Goal: Task Accomplishment & Management: Manage account settings

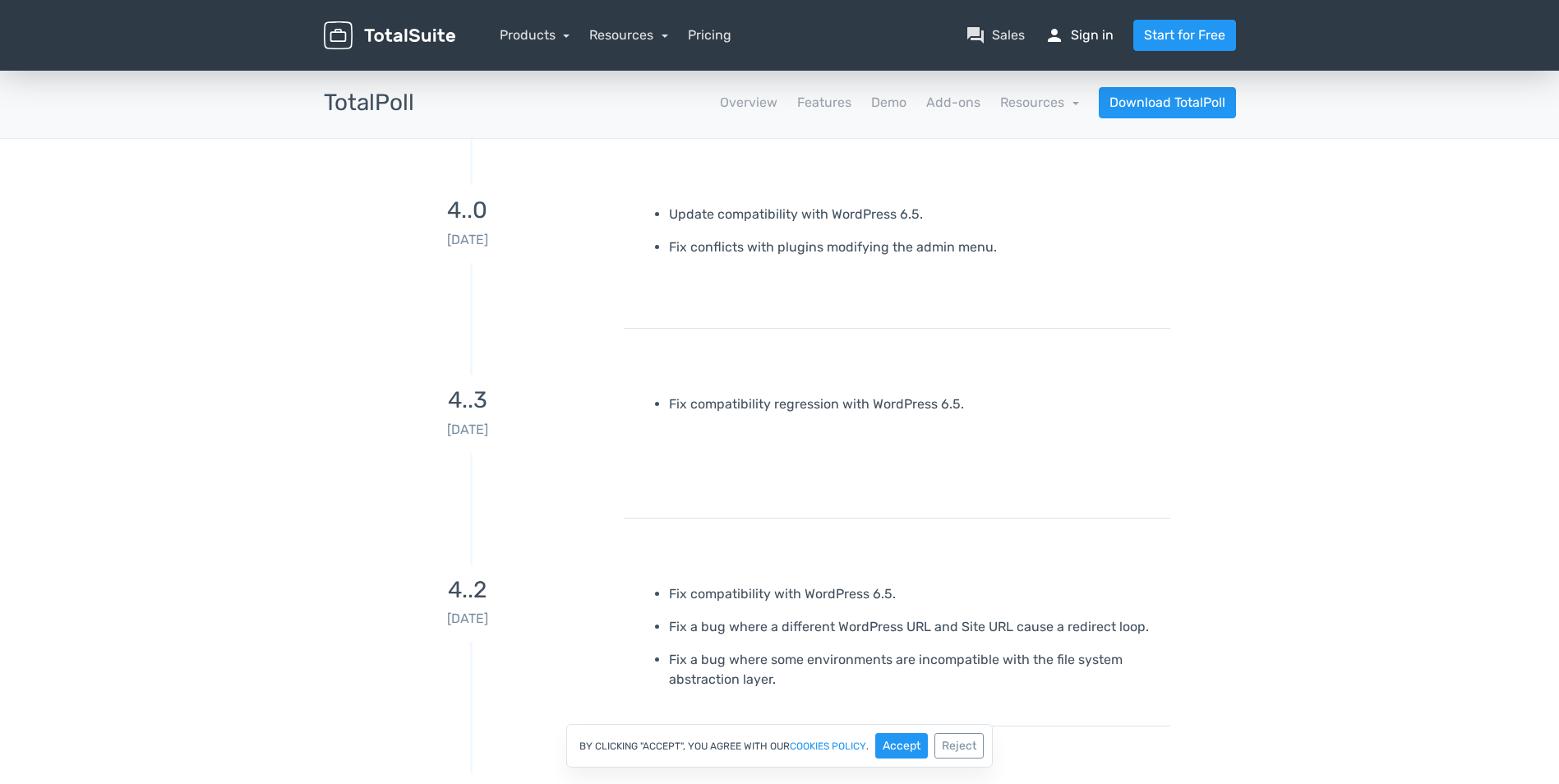
click at [1091, 36] on link "person Sign in" at bounding box center [1078, 35] width 69 height 19
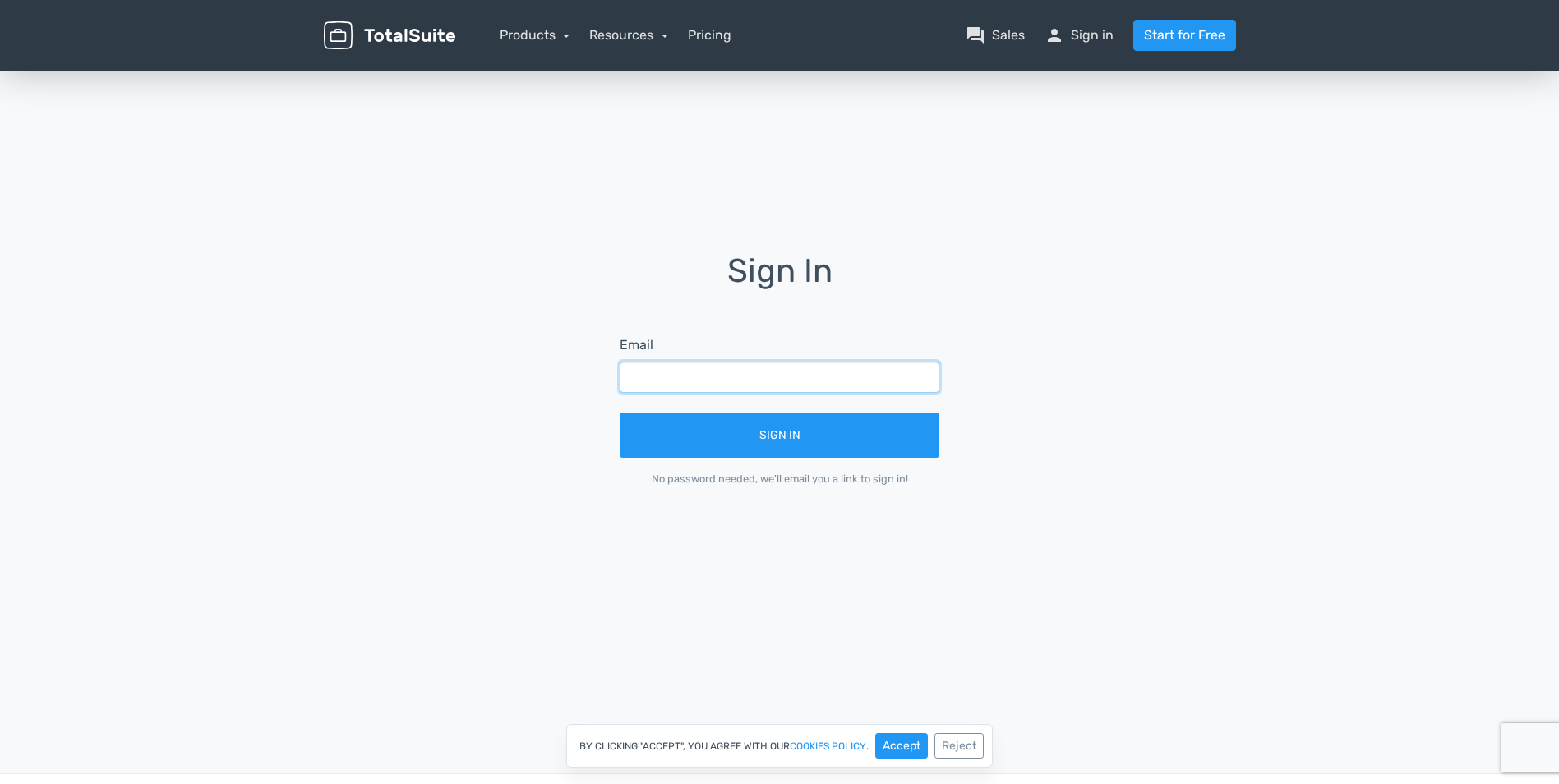
click at [752, 367] on input "text" at bounding box center [779, 376] width 319 height 31
type input "mikkmetslaid@hotmail.com"
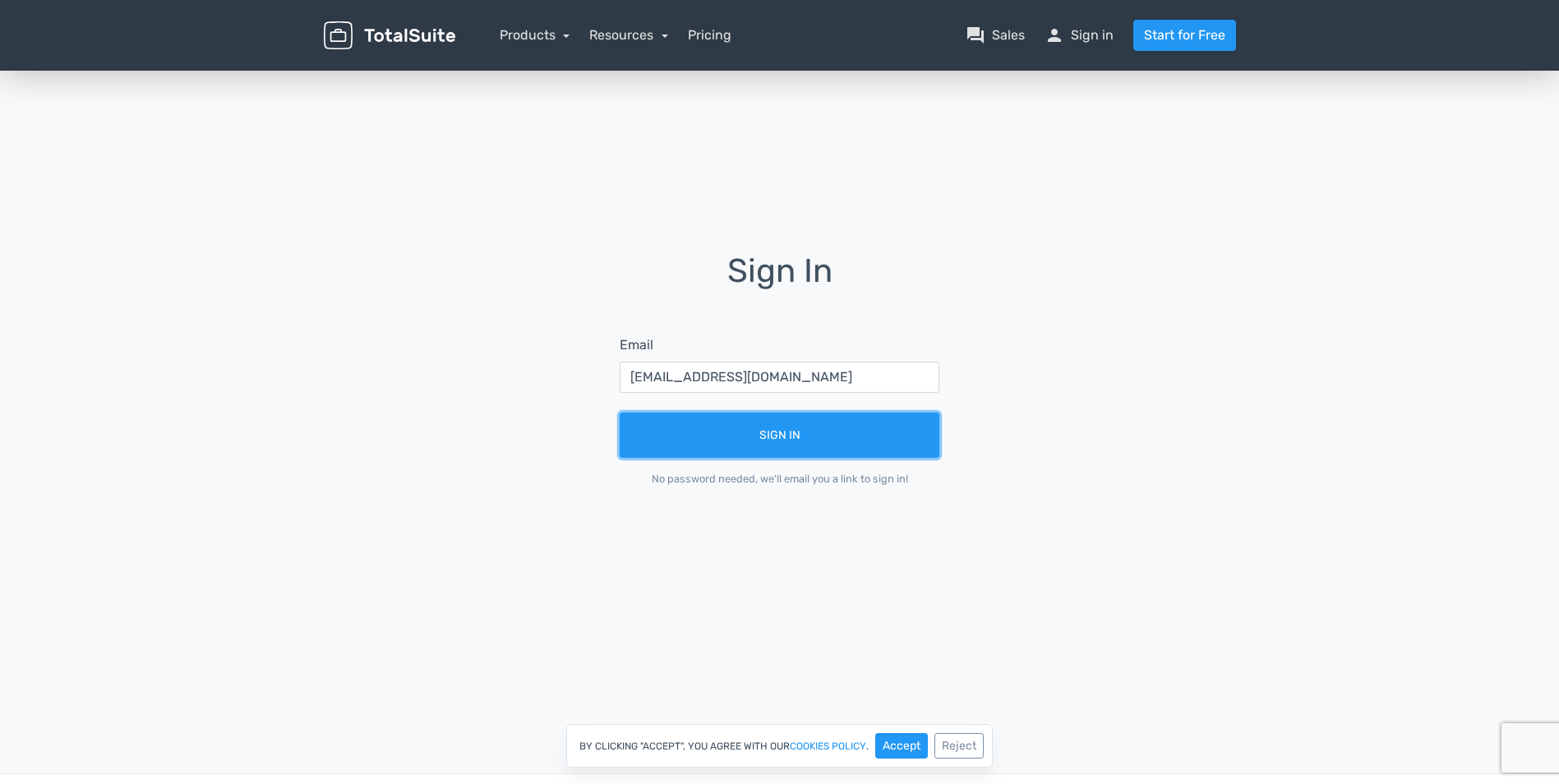
click at [619, 412] on button "Sign In" at bounding box center [779, 435] width 319 height 46
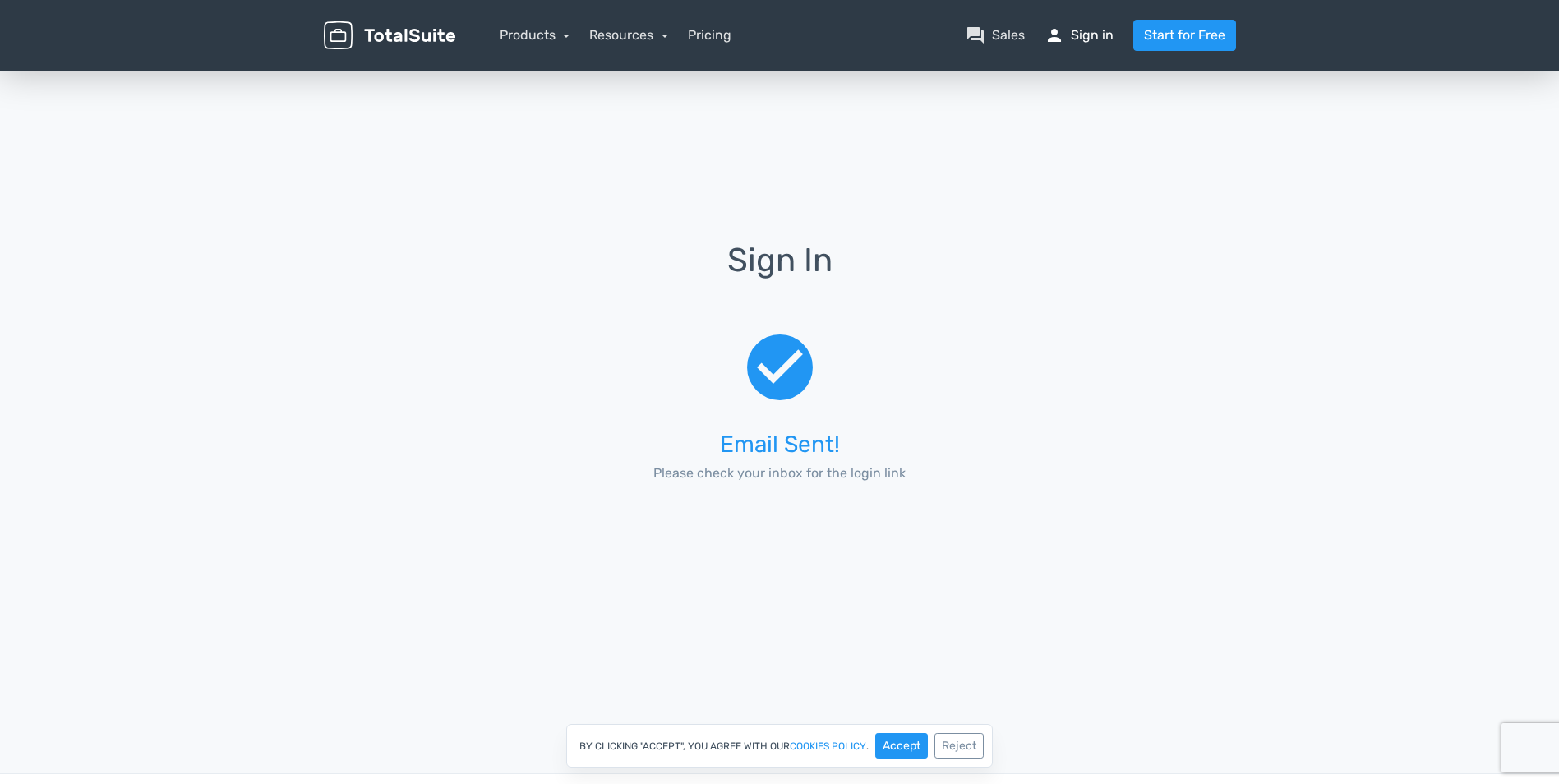
click at [1094, 36] on link "person Sign in" at bounding box center [1078, 35] width 69 height 19
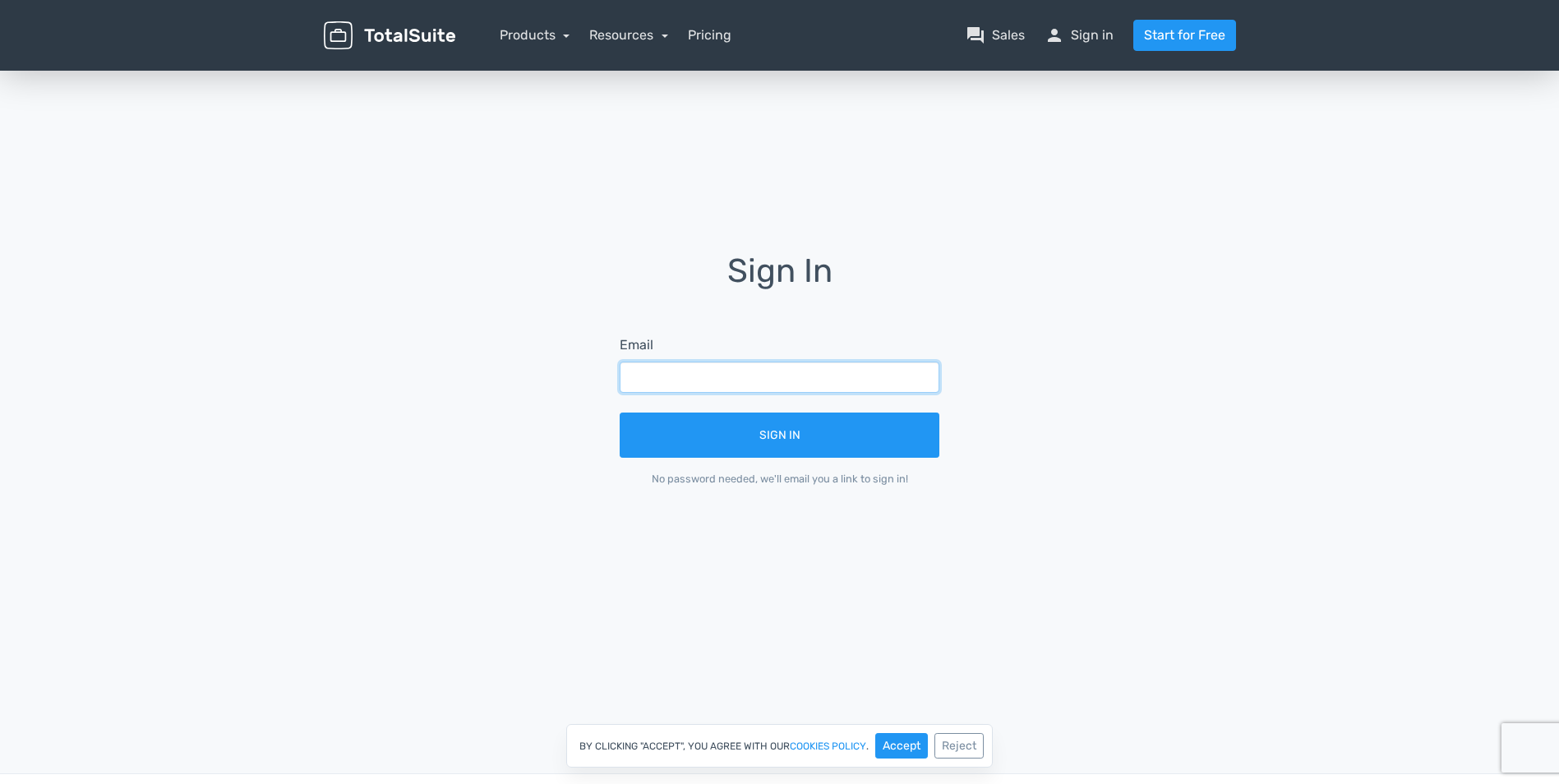
click at [768, 375] on input "text" at bounding box center [779, 376] width 319 height 31
type input "mikkmetslaid@hotmail.com"
click at [619, 412] on button "Sign In" at bounding box center [779, 435] width 319 height 46
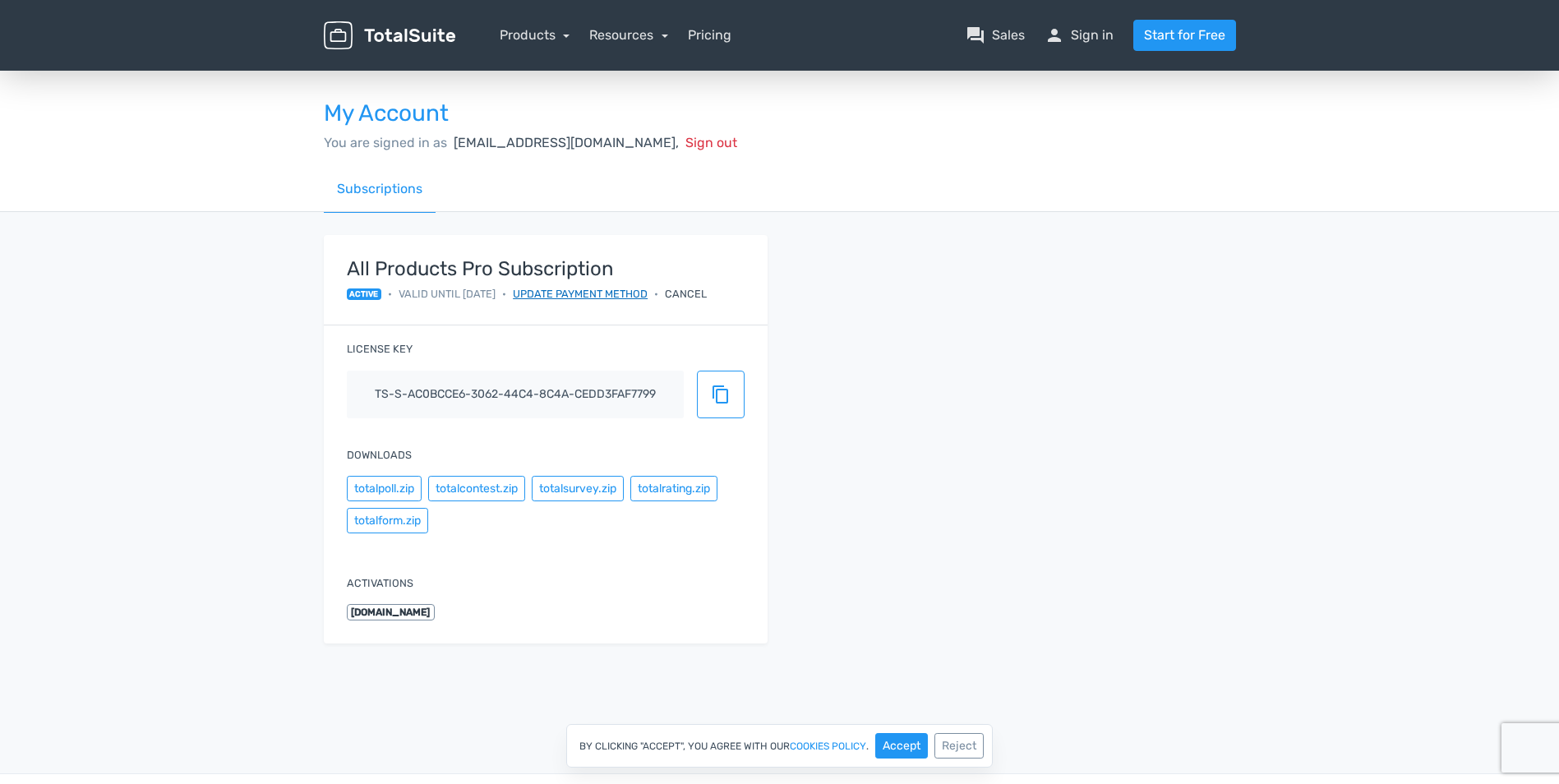
click at [616, 296] on link "Update payment method" at bounding box center [580, 294] width 135 height 16
click at [722, 36] on link "Pricing" at bounding box center [709, 35] width 44 height 19
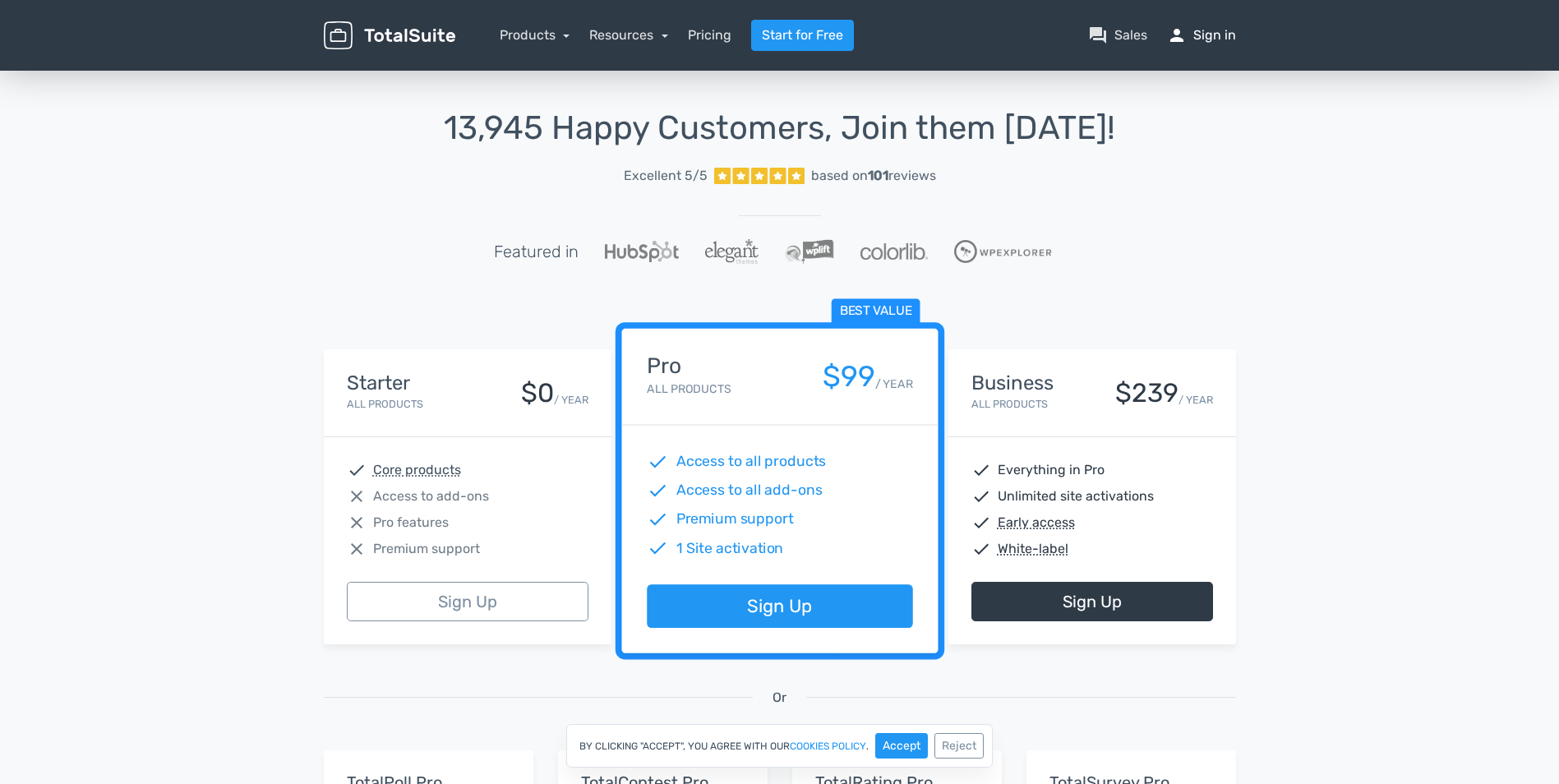
click at [1206, 40] on link "person Sign in" at bounding box center [1201, 35] width 69 height 19
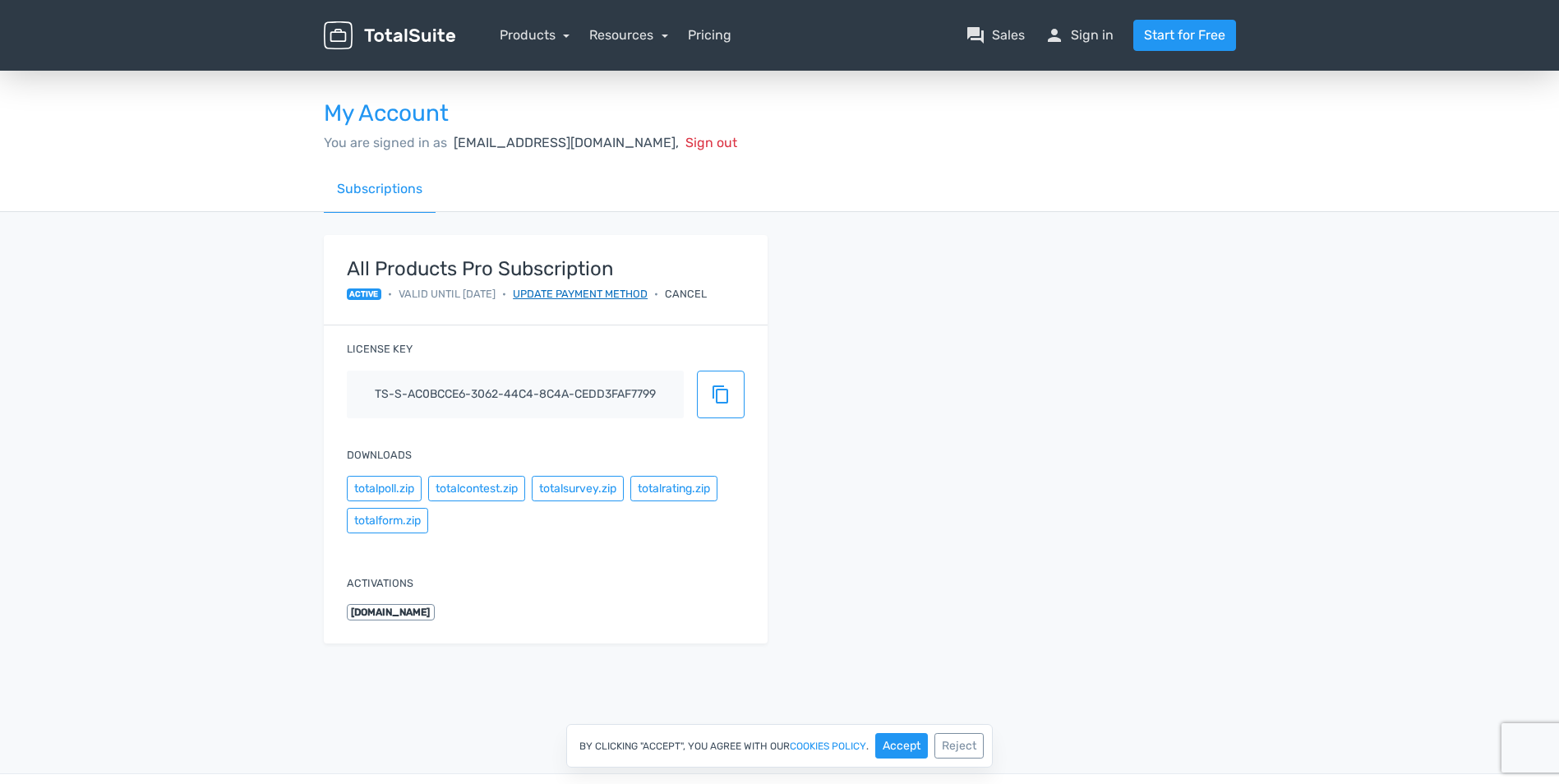
click at [614, 292] on link "Update payment method" at bounding box center [580, 294] width 135 height 16
